Goal: Information Seeking & Learning: Obtain resource

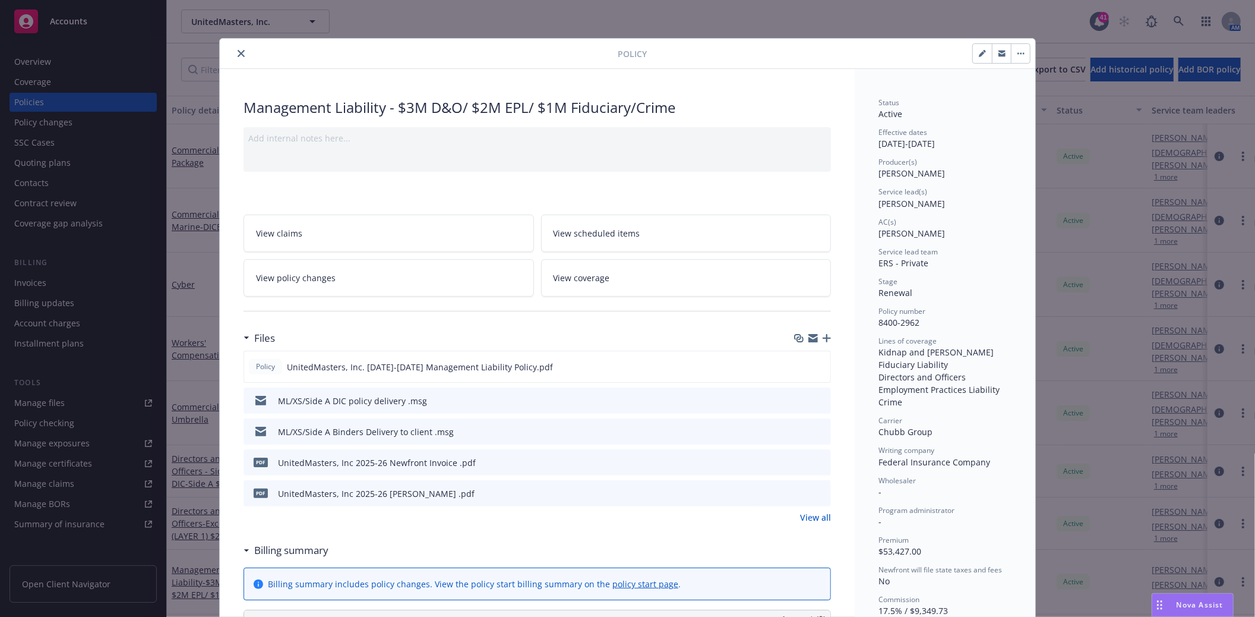
click at [238, 55] on icon "close" at bounding box center [241, 53] width 7 height 7
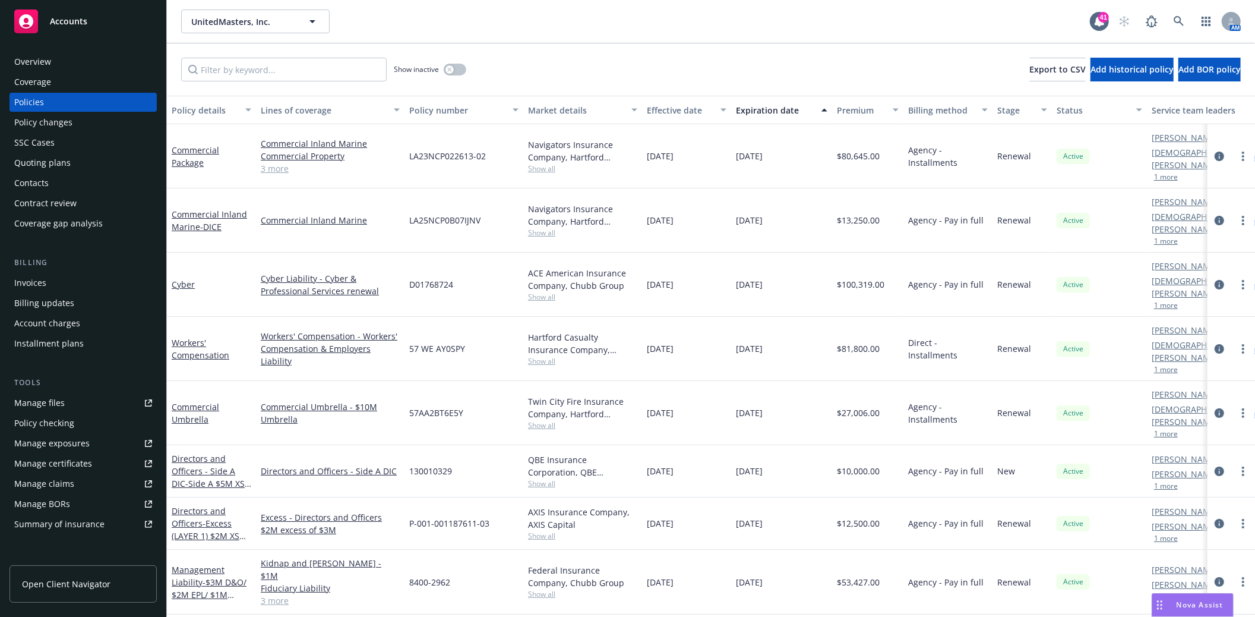
click at [70, 160] on div "Quoting plans" at bounding box center [83, 162] width 138 height 19
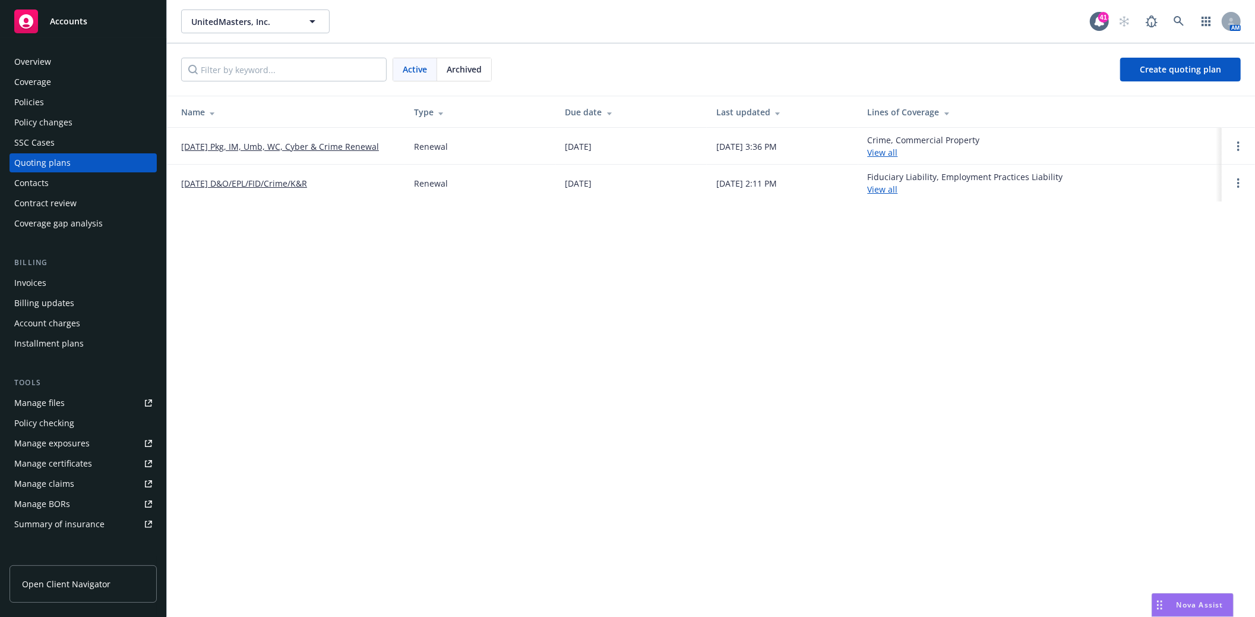
click at [249, 184] on link "[DATE] D&O/EPL/FID/Crime/K&R" at bounding box center [244, 183] width 126 height 12
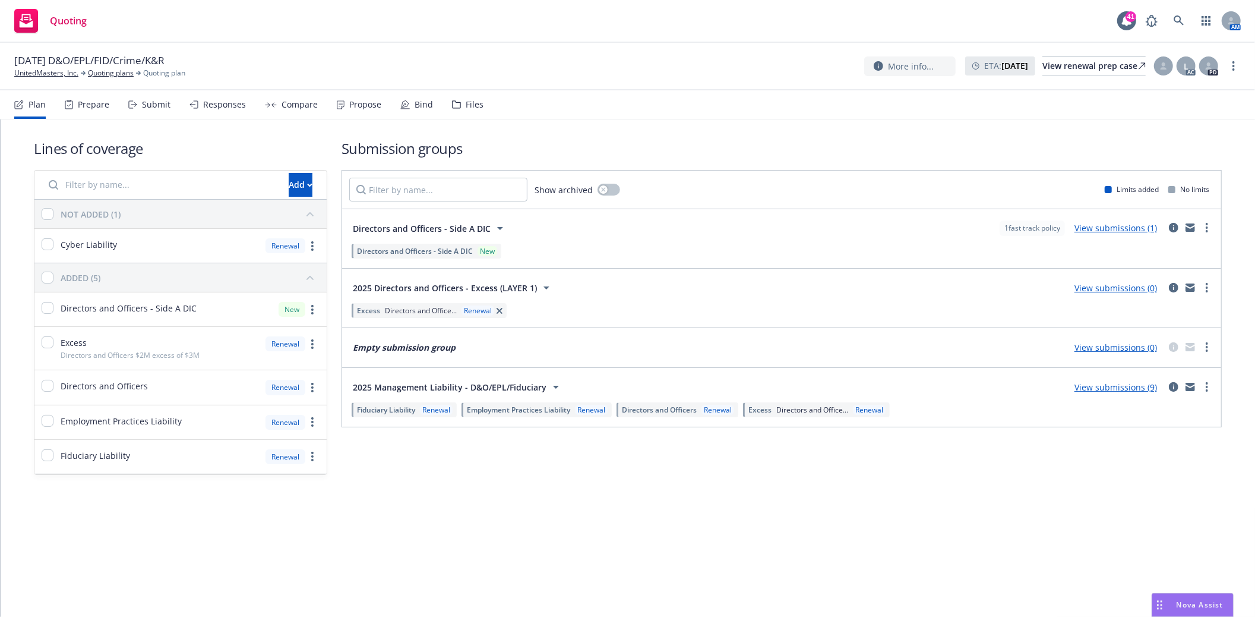
click at [467, 102] on div "Files" at bounding box center [475, 105] width 18 height 10
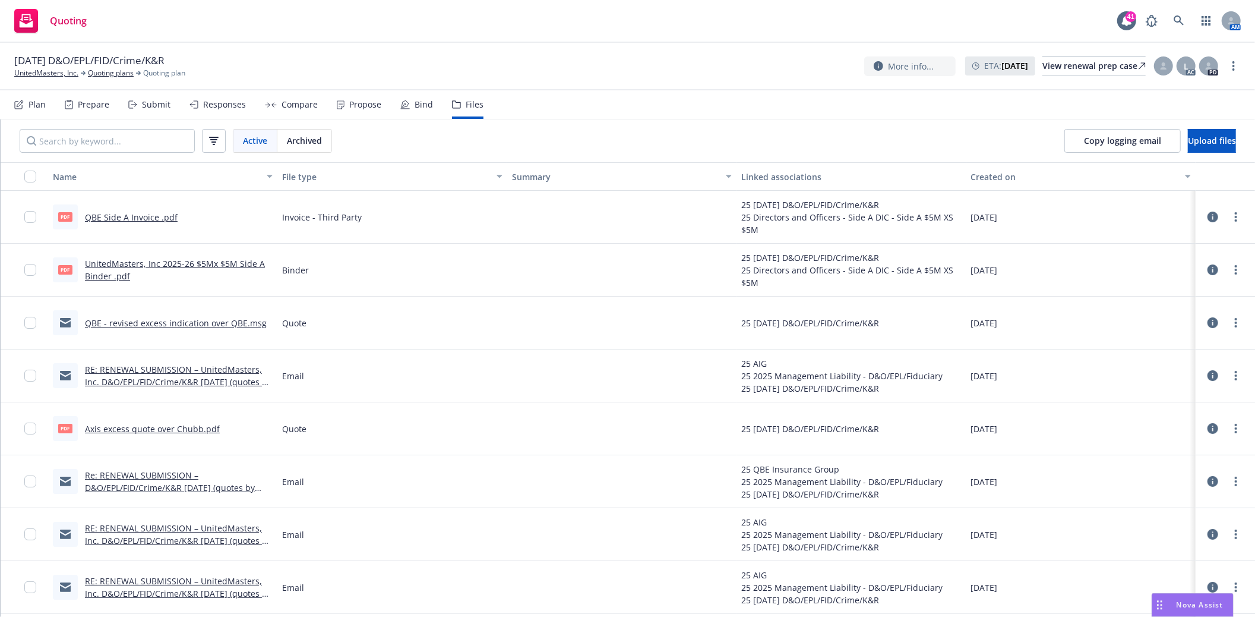
scroll to position [132, 0]
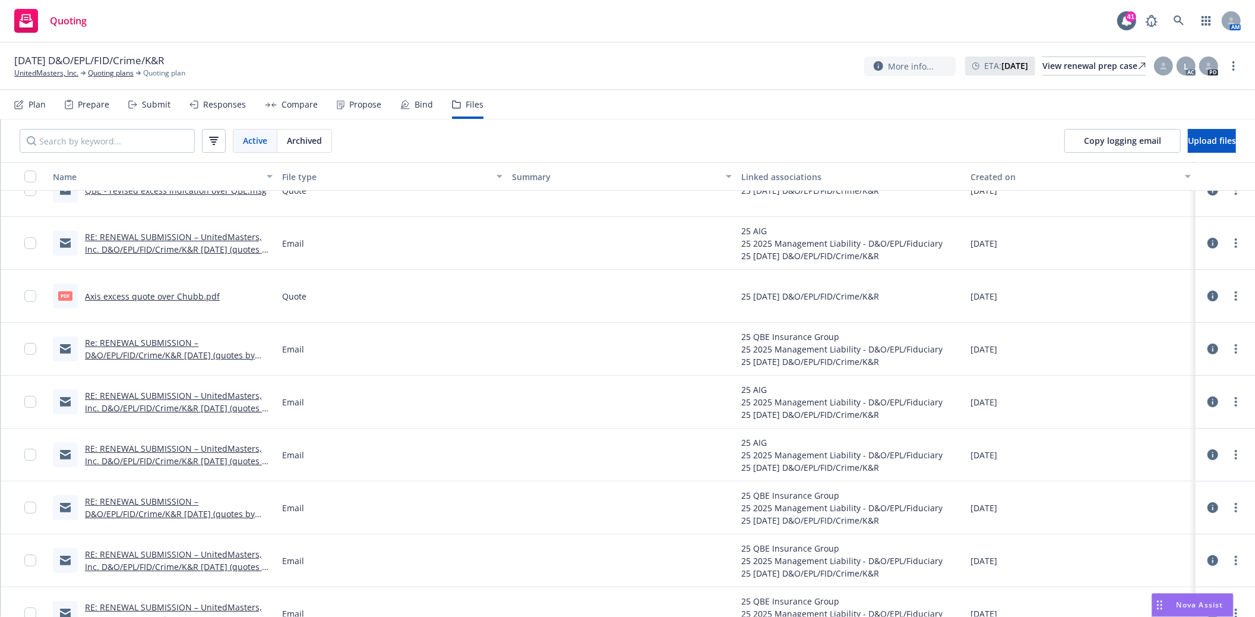
click at [150, 340] on link "Re: RENEWAL SUBMISSION – D&O/EPL/FID/Crime/K&R [DATE] (quotes by 06/25) - QBE" at bounding box center [170, 355] width 170 height 36
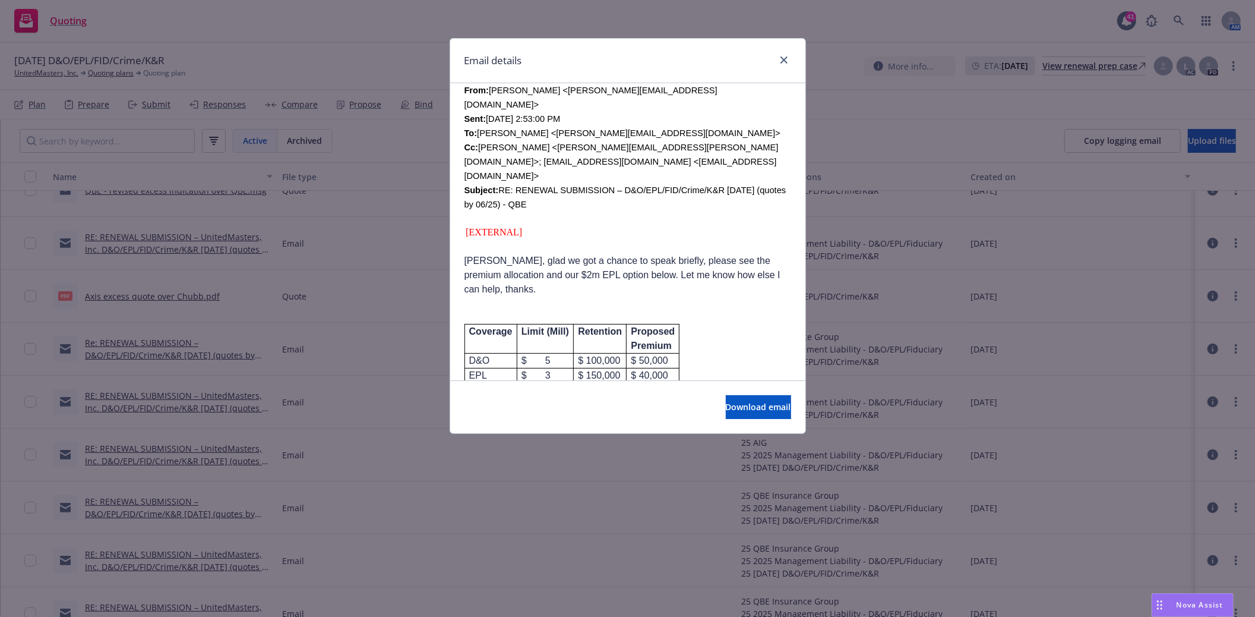
scroll to position [396, 0]
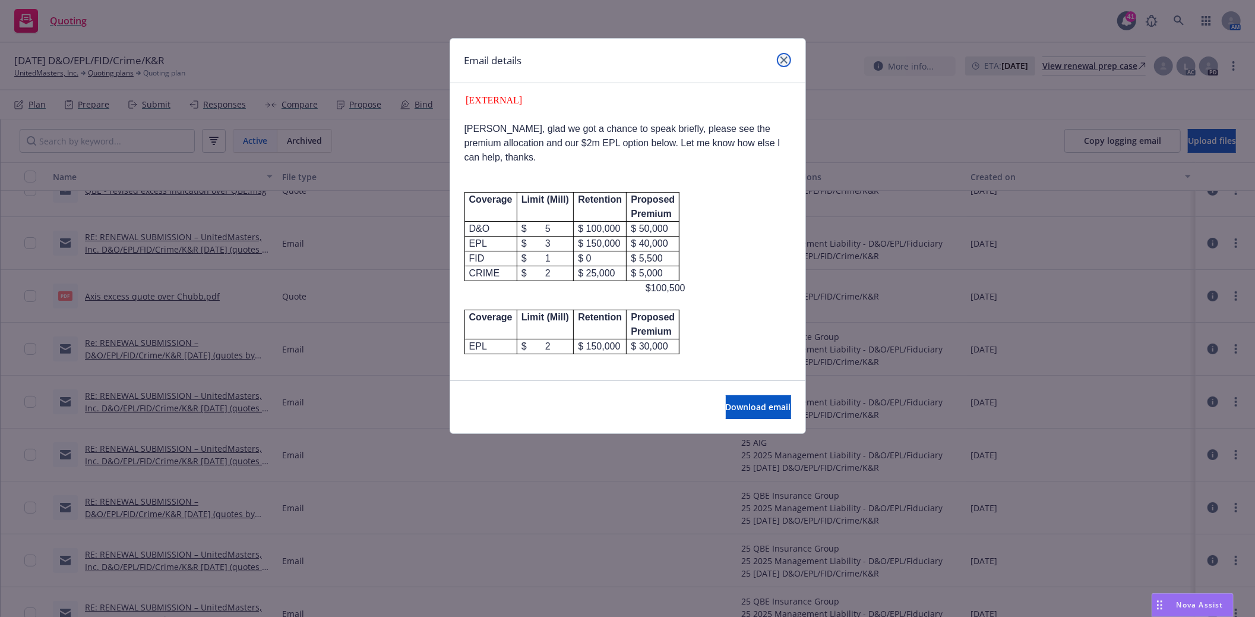
click at [783, 58] on icon "close" at bounding box center [783, 59] width 7 height 7
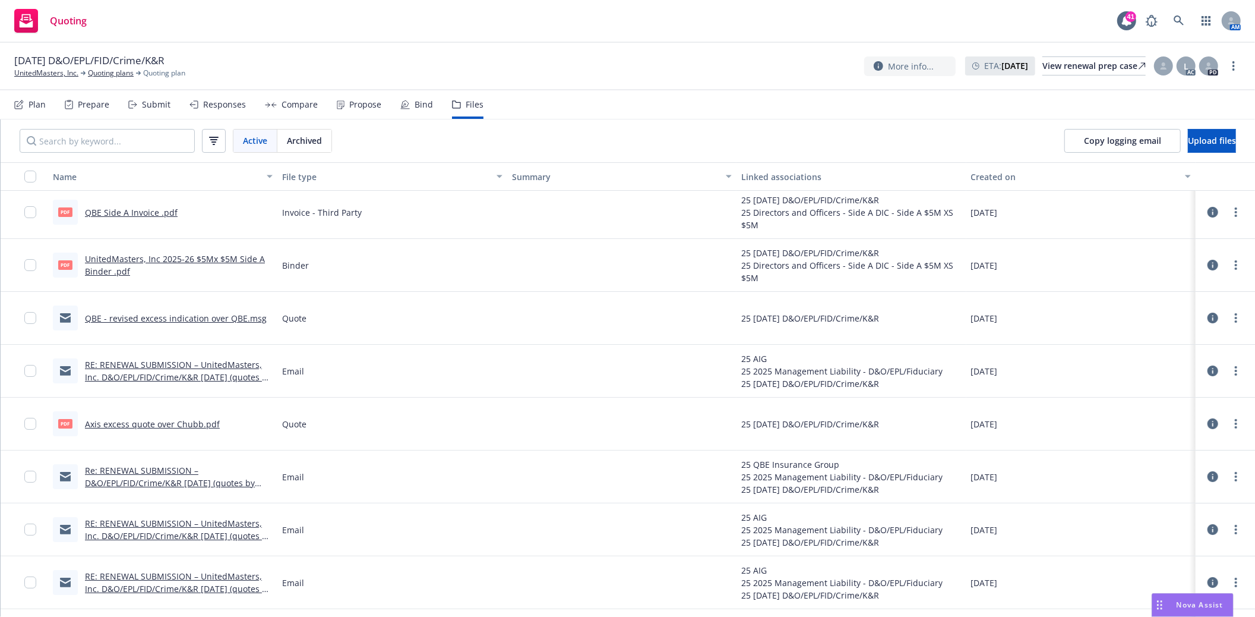
scroll to position [0, 0]
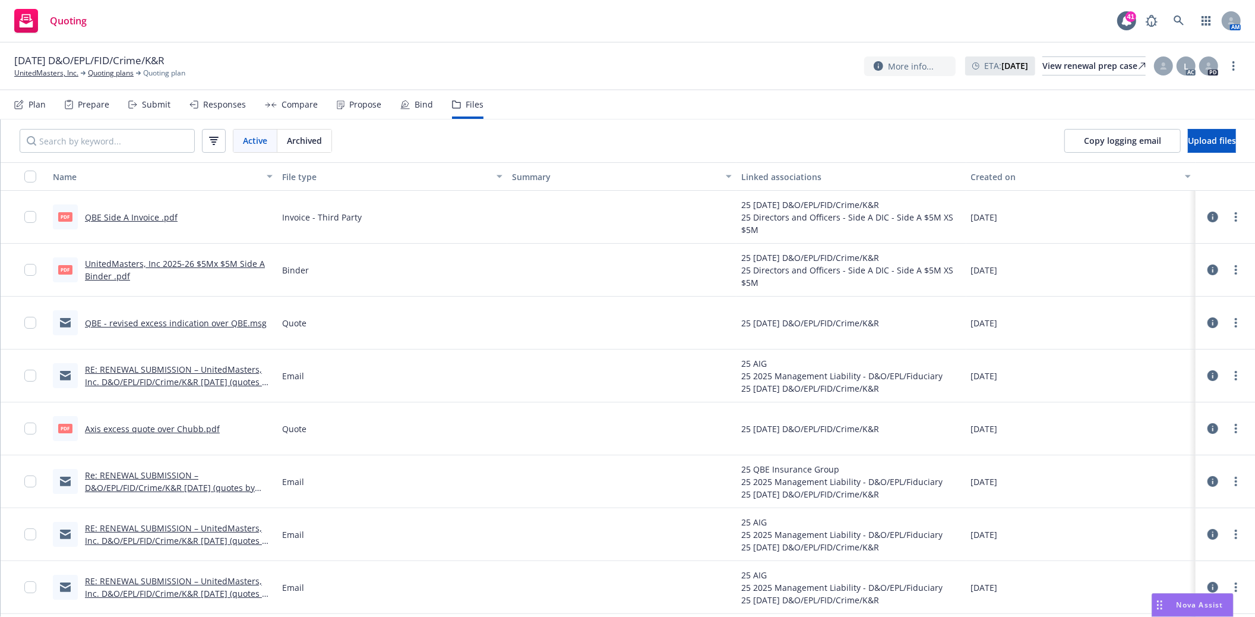
click at [148, 322] on link "QBE - revised excess indication over QBE.msg" at bounding box center [176, 322] width 182 height 11
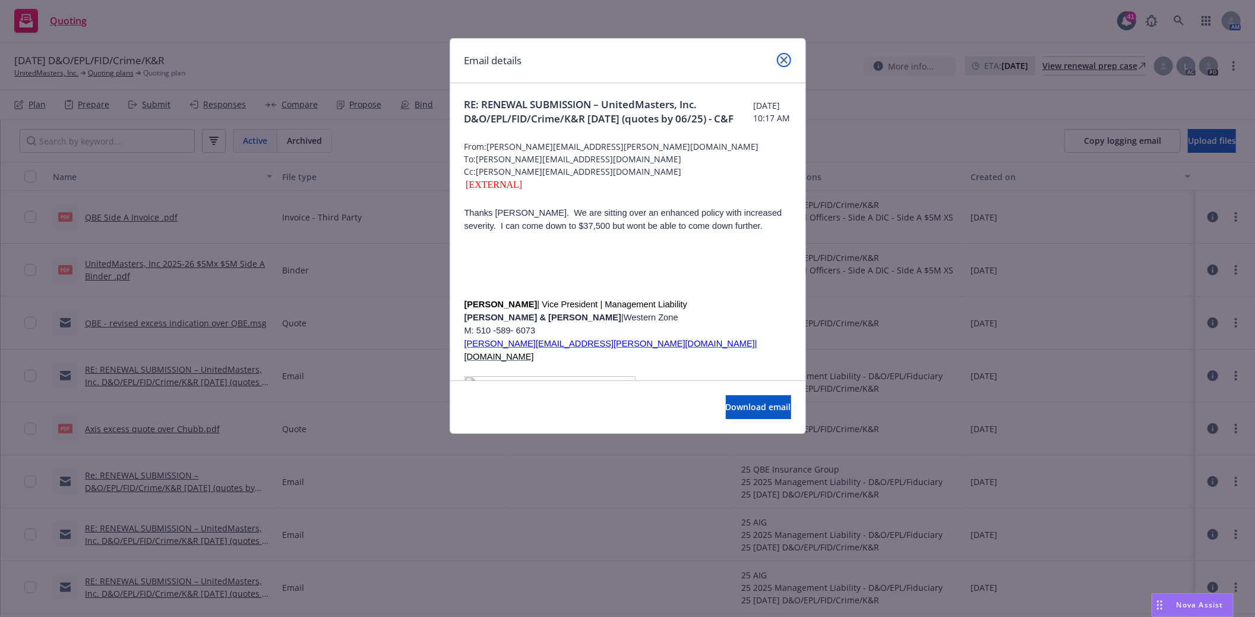
click at [780, 59] on icon "close" at bounding box center [783, 59] width 7 height 7
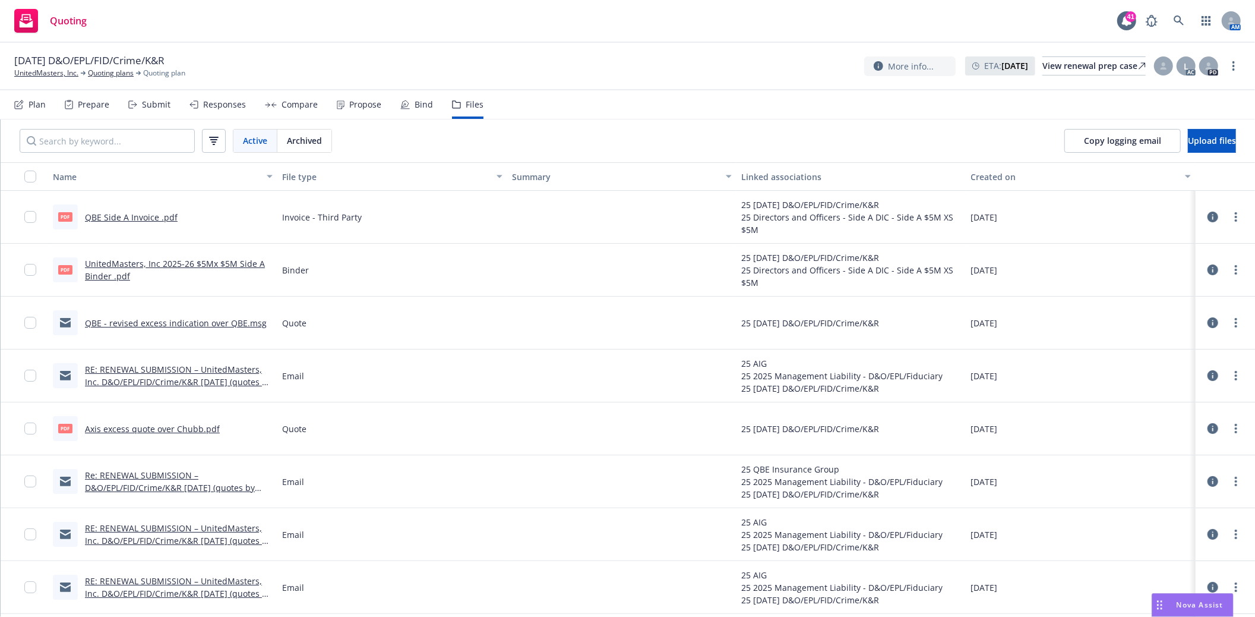
click at [143, 371] on link "RE: RENEWAL SUBMISSION – UnitedMasters, Inc. D&O/EPL/FID/Crime/K&R [DATE] (quot…" at bounding box center [178, 381] width 187 height 36
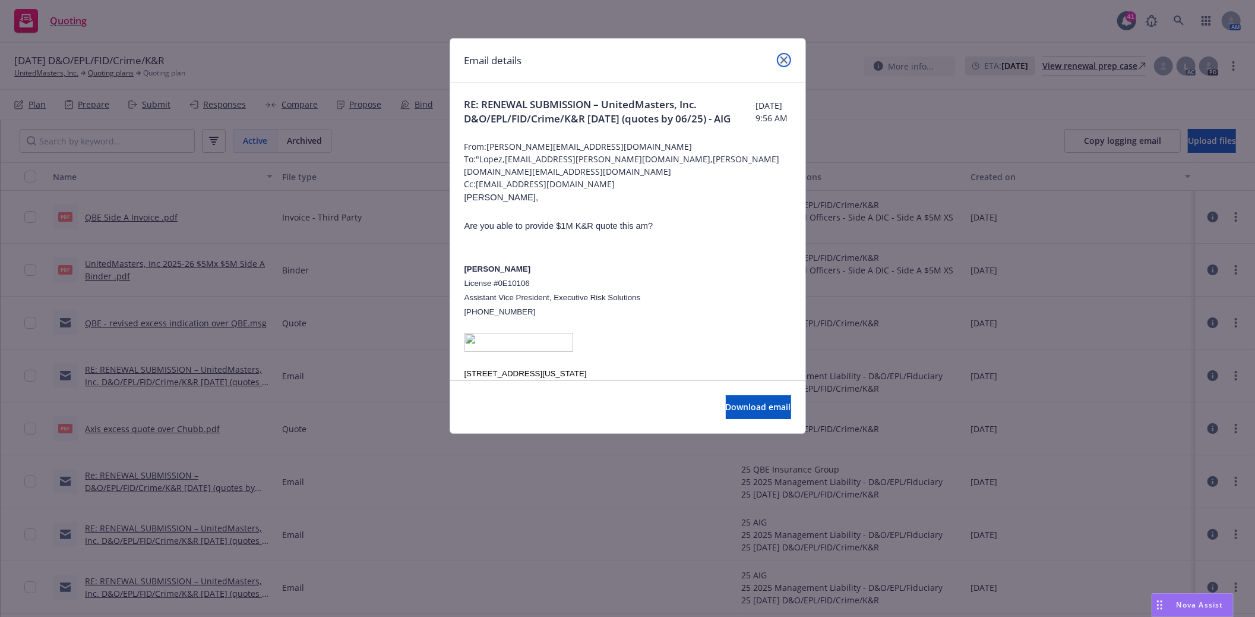
click at [782, 59] on icon "close" at bounding box center [783, 59] width 7 height 7
